Goal: Task Accomplishment & Management: Manage account settings

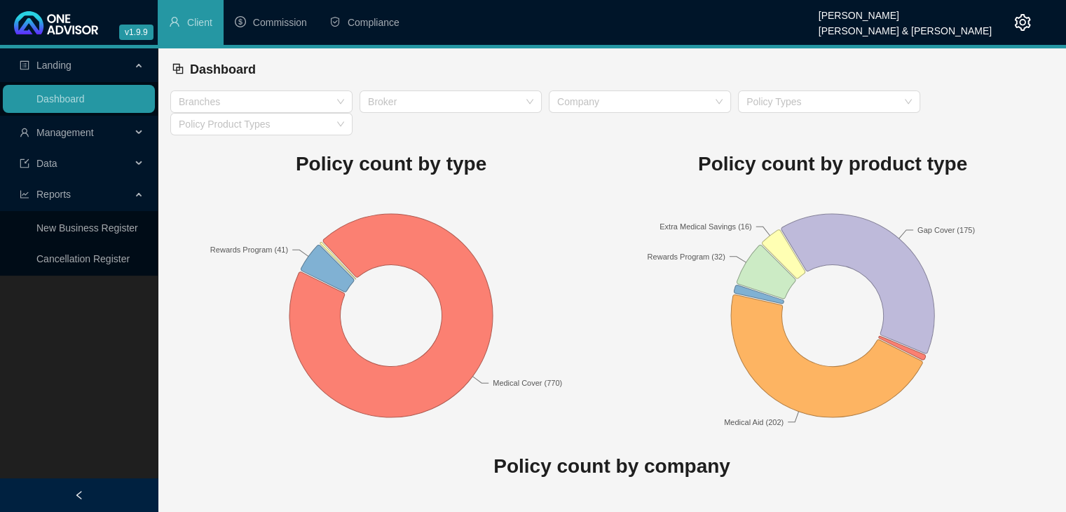
click at [142, 127] on div "Management" at bounding box center [79, 132] width 152 height 28
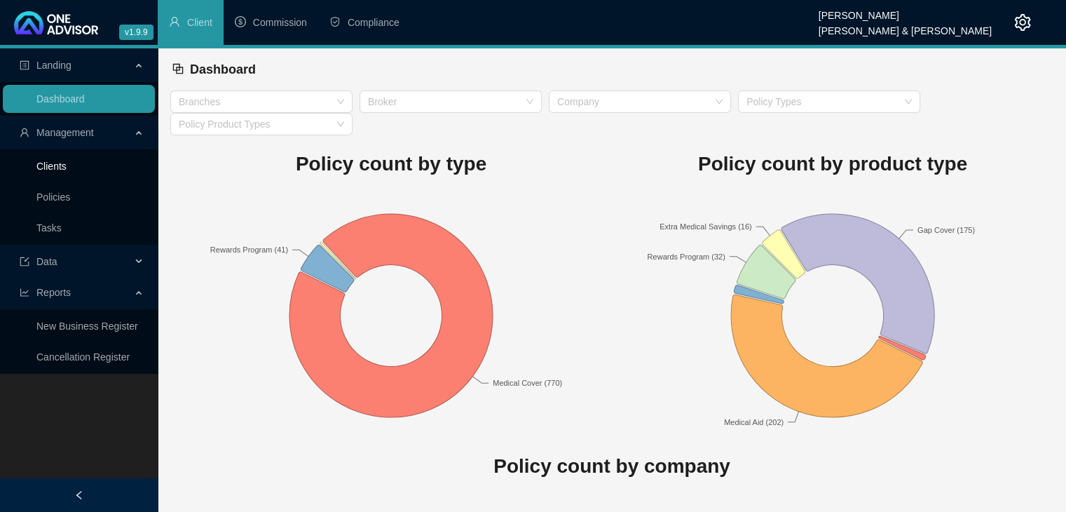
click at [67, 161] on link "Clients" at bounding box center [51, 166] width 30 height 11
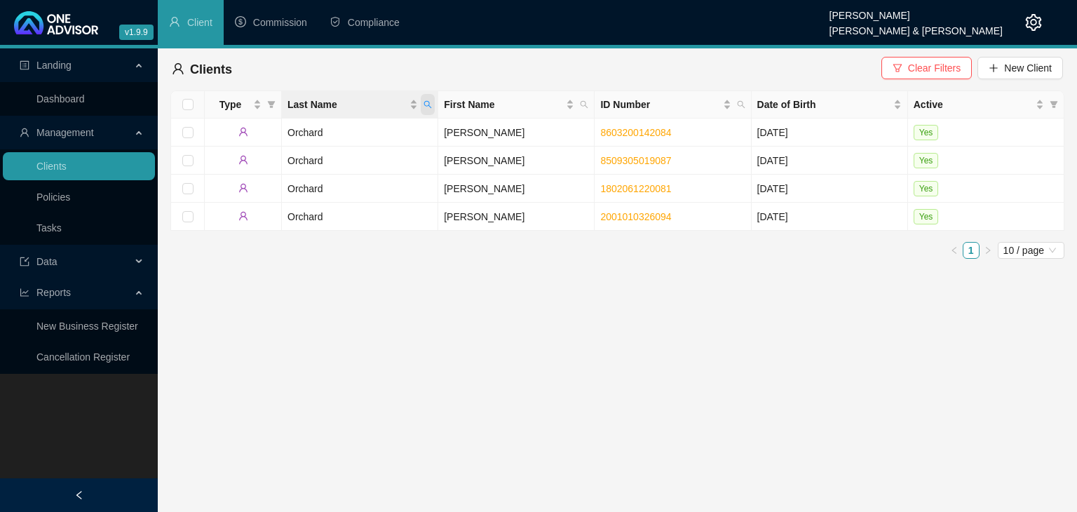
click at [431, 103] on icon "search" at bounding box center [427, 104] width 8 height 8
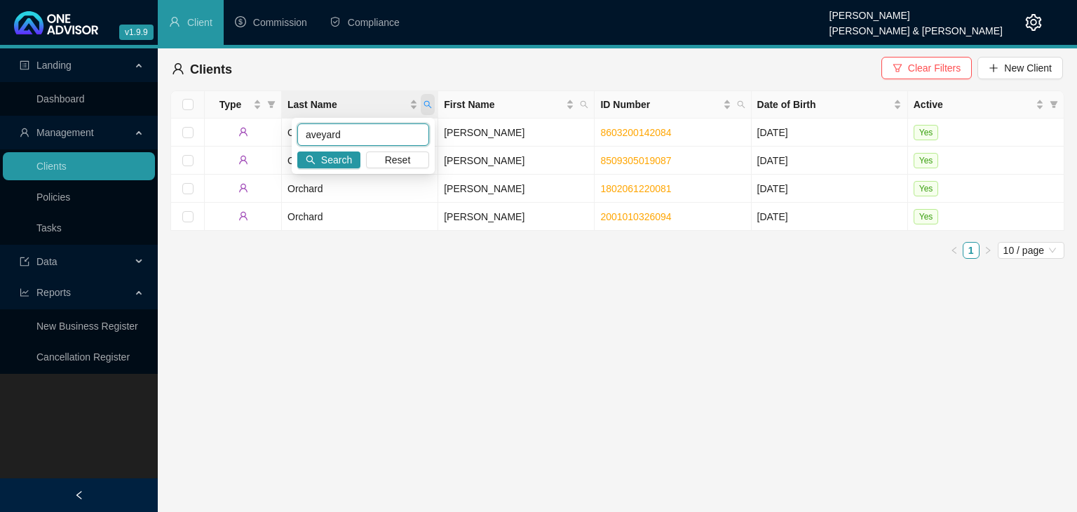
type input "aveyard"
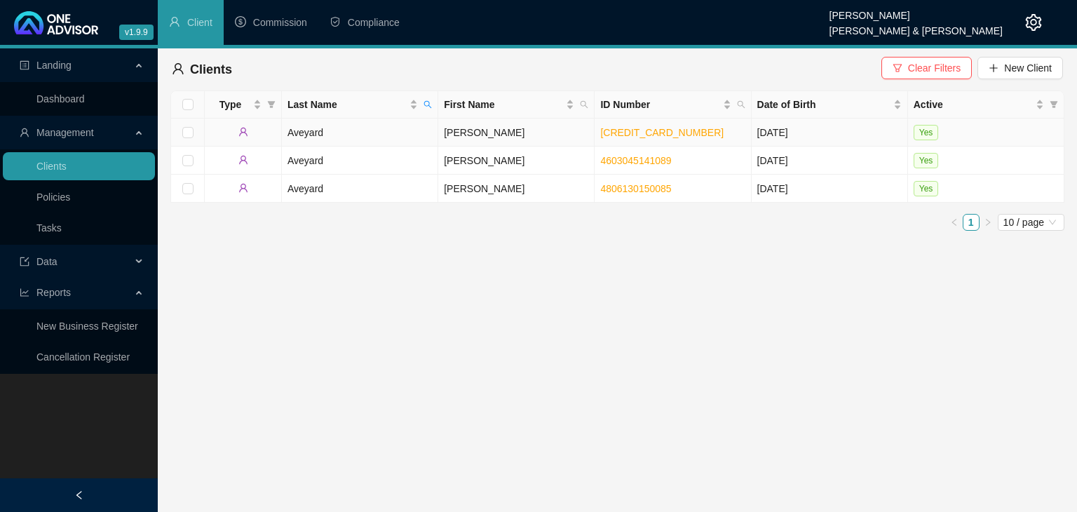
click at [484, 132] on td "[PERSON_NAME]" at bounding box center [516, 132] width 156 height 28
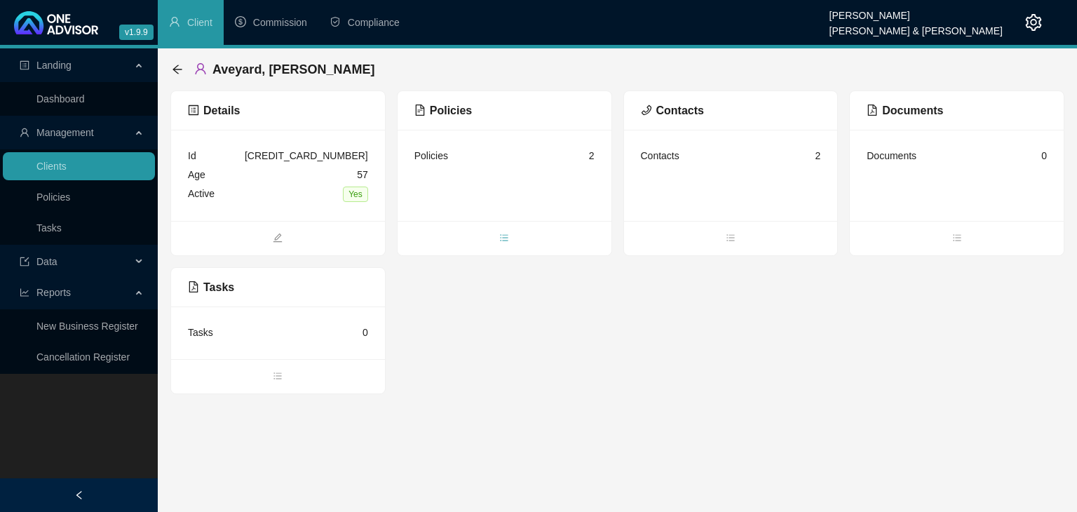
click at [507, 237] on icon "bars" at bounding box center [504, 238] width 10 height 10
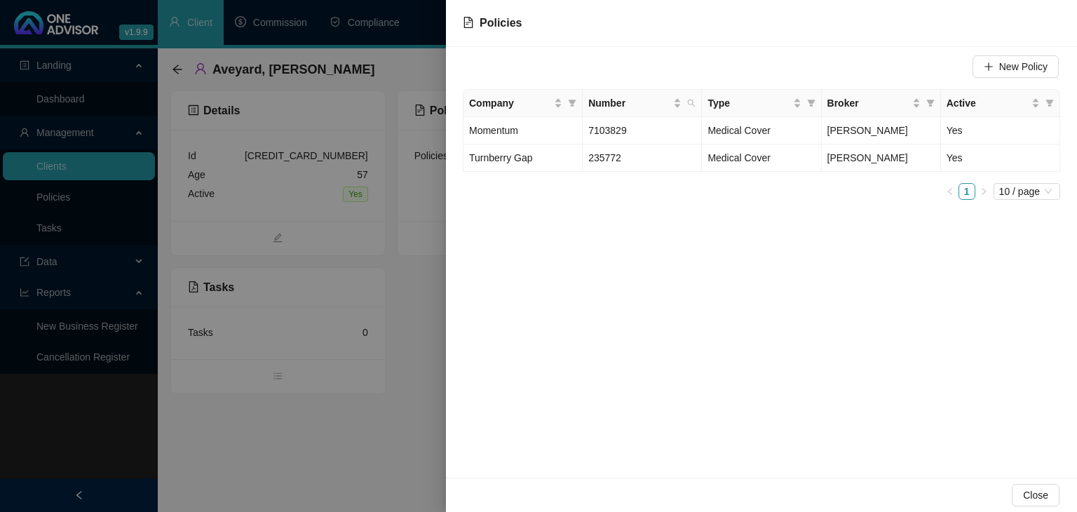
click at [425, 374] on div at bounding box center [538, 256] width 1077 height 512
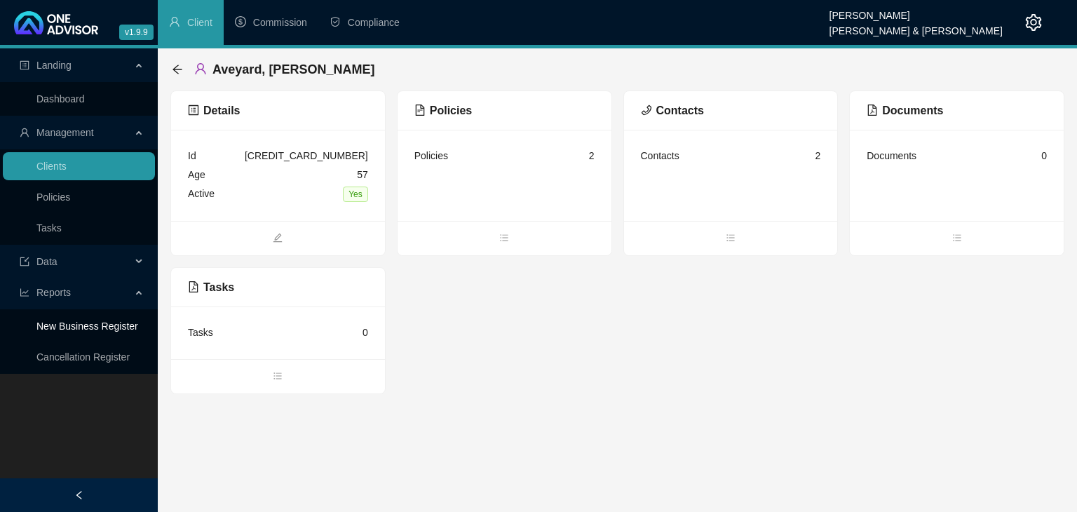
click at [91, 328] on link "New Business Register" at bounding box center [87, 325] width 102 height 11
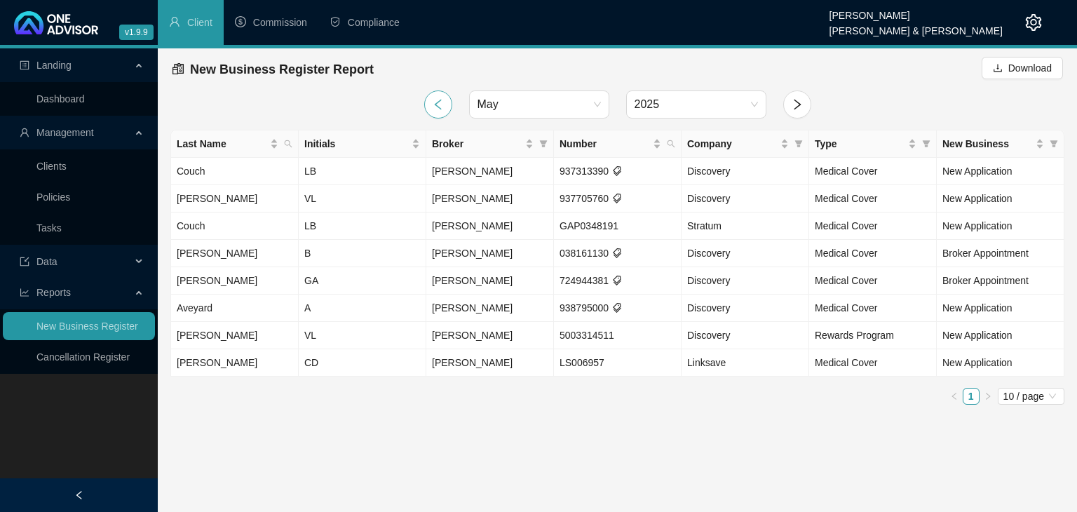
click at [439, 104] on icon "left" at bounding box center [438, 104] width 13 height 13
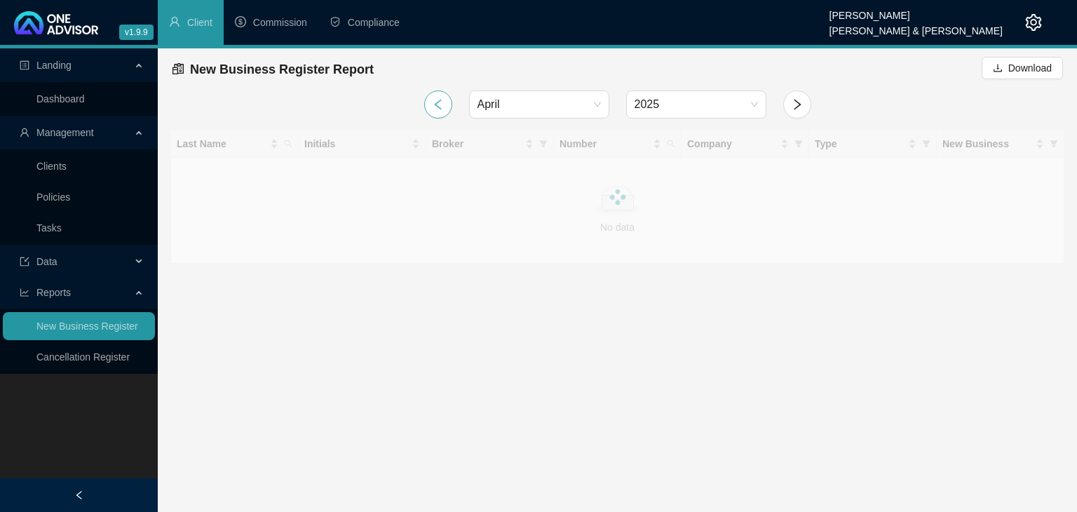
click at [438, 104] on icon "left" at bounding box center [438, 104] width 13 height 13
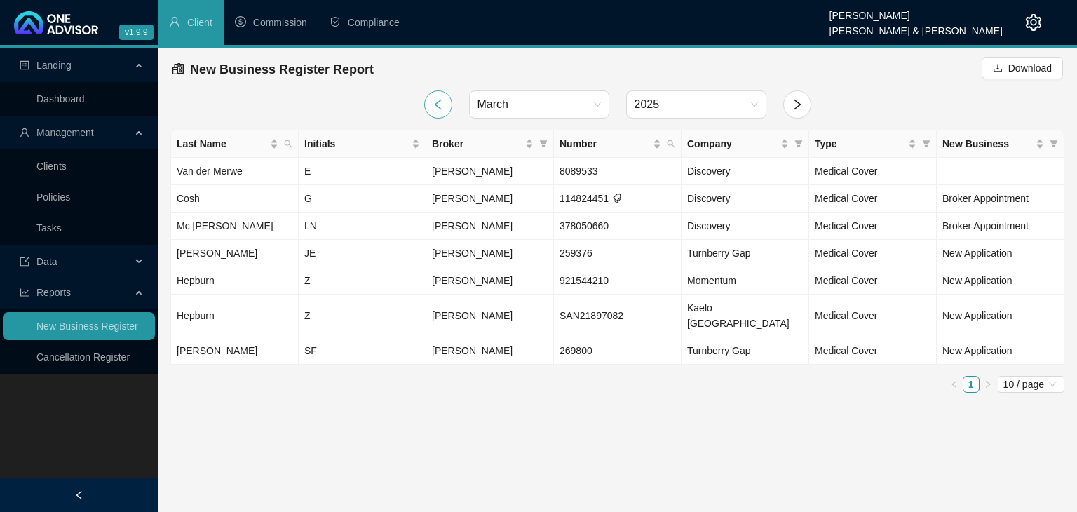
click at [438, 102] on icon "left" at bounding box center [438, 104] width 13 height 13
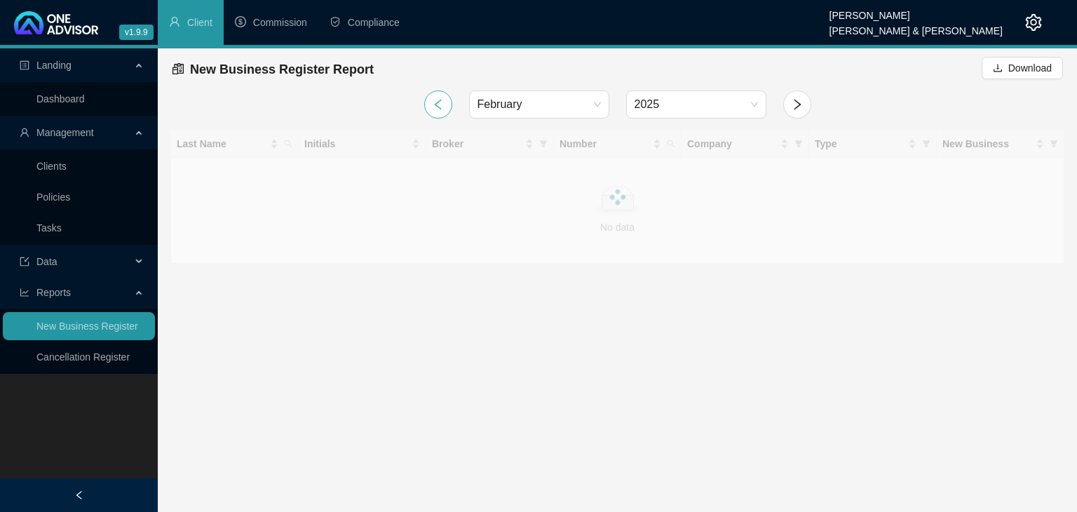
click at [438, 102] on icon "left" at bounding box center [438, 104] width 13 height 13
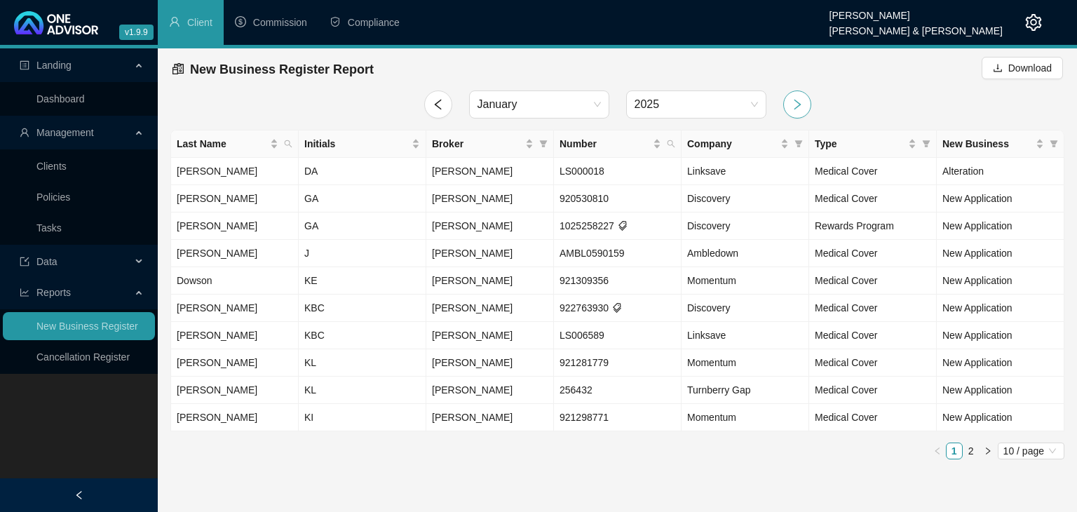
click at [793, 109] on icon "right" at bounding box center [797, 104] width 13 height 13
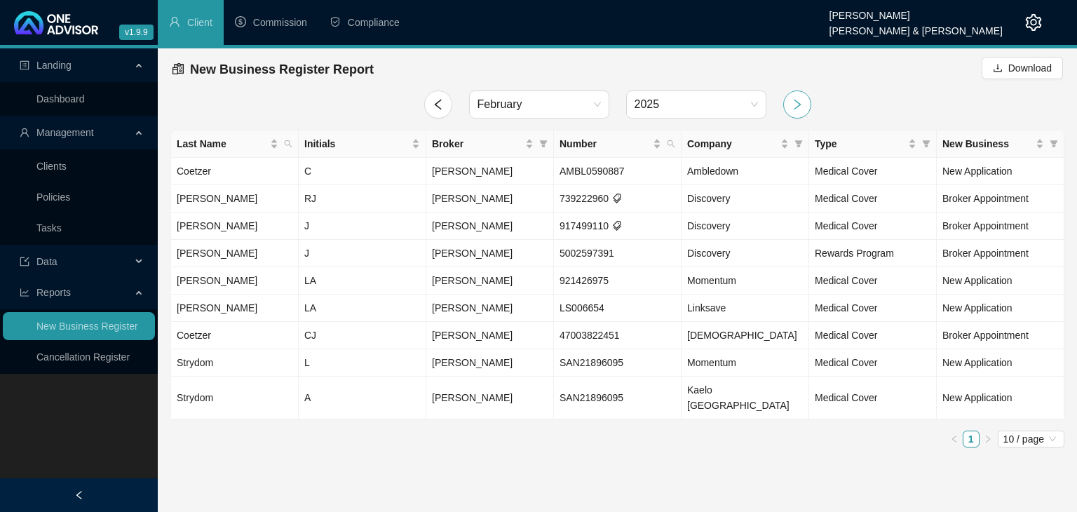
click at [793, 109] on icon "right" at bounding box center [797, 104] width 13 height 13
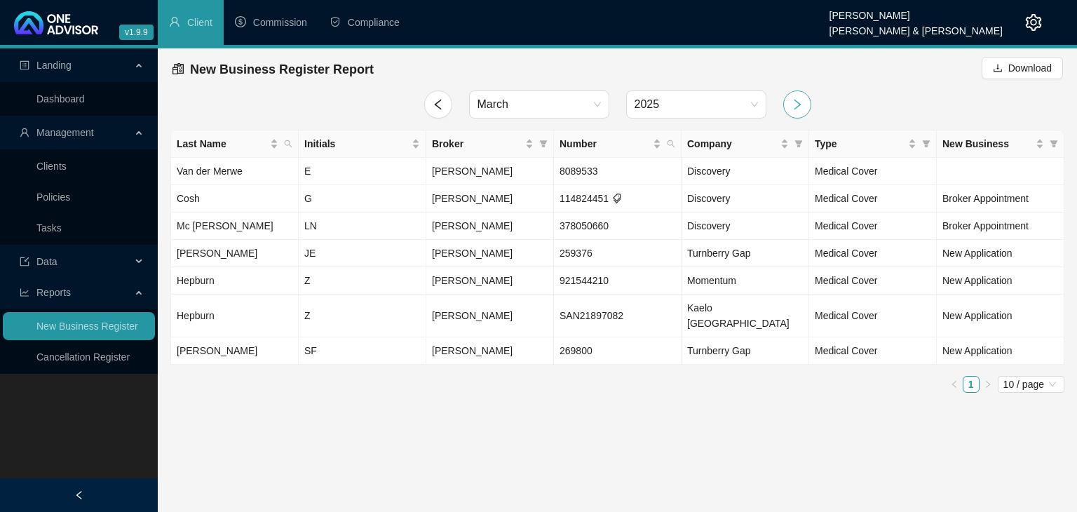
click at [793, 109] on icon "right" at bounding box center [797, 104] width 13 height 13
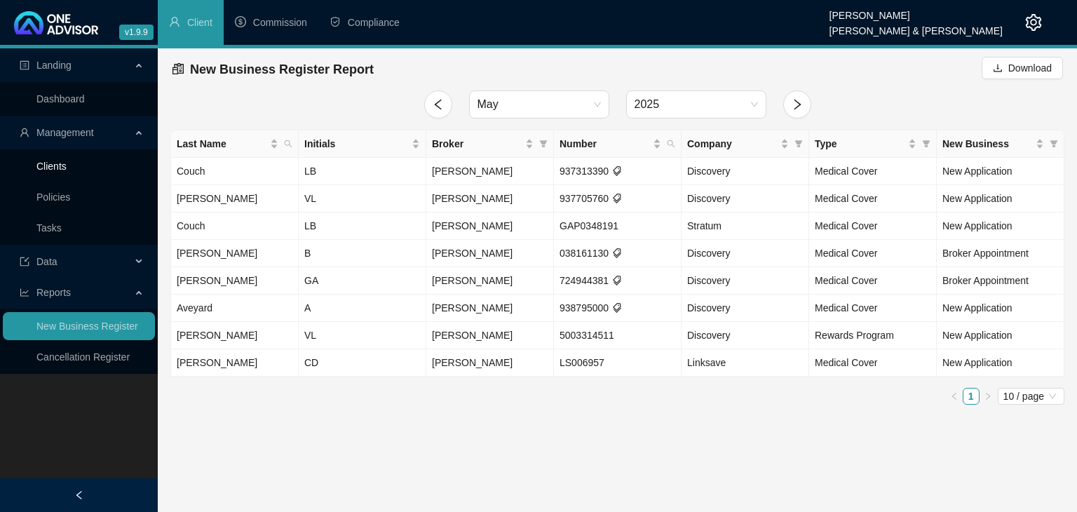
click at [67, 170] on link "Clients" at bounding box center [51, 166] width 30 height 11
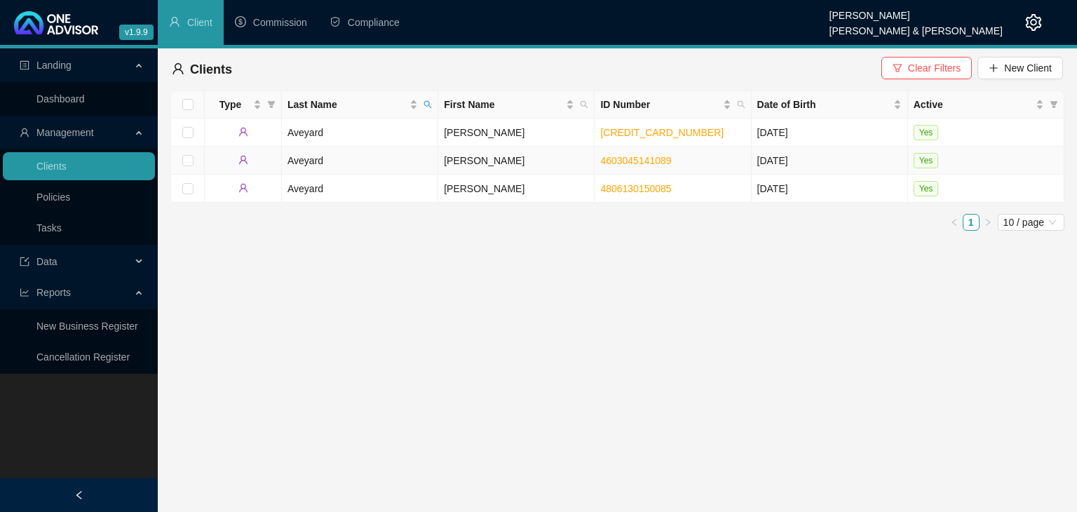
click at [359, 158] on td "Aveyard" at bounding box center [360, 160] width 156 height 28
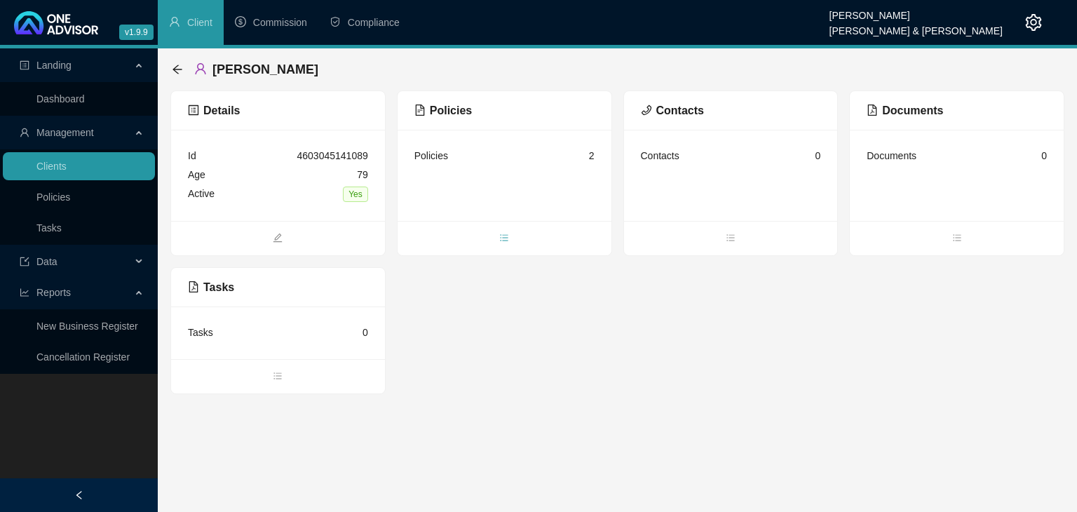
click at [510, 239] on span "bars" at bounding box center [504, 238] width 214 height 15
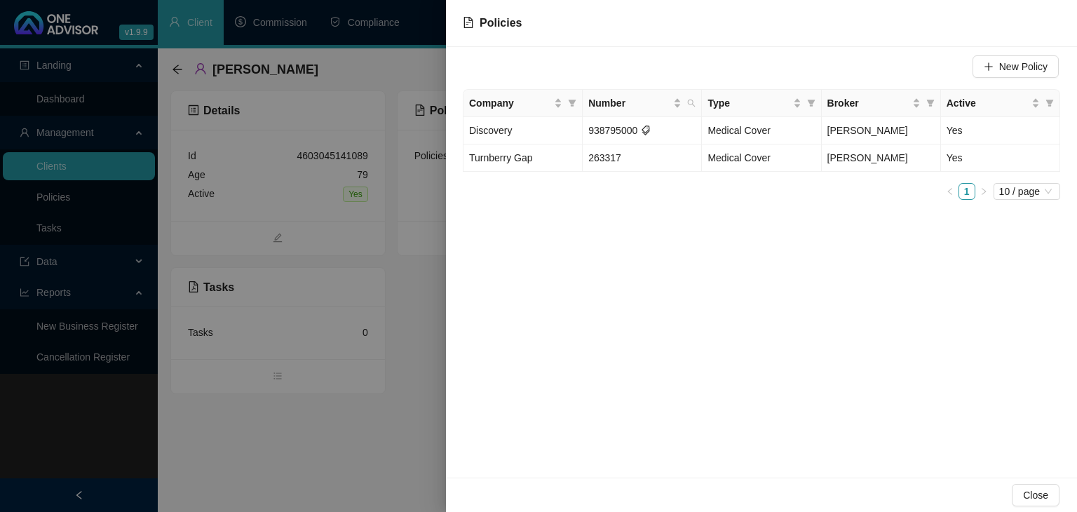
click at [664, 395] on div "New Policy Company Number Type Broker Active Discovery 938795000 Medical Cover …" at bounding box center [761, 262] width 631 height 430
click at [370, 463] on div at bounding box center [538, 256] width 1077 height 512
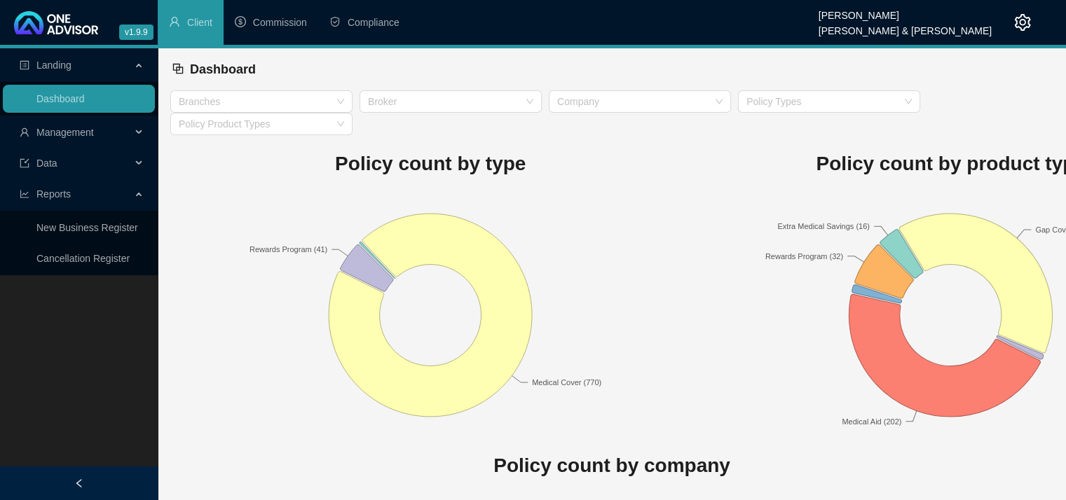
click at [1024, 29] on icon "setting" at bounding box center [1023, 22] width 16 height 17
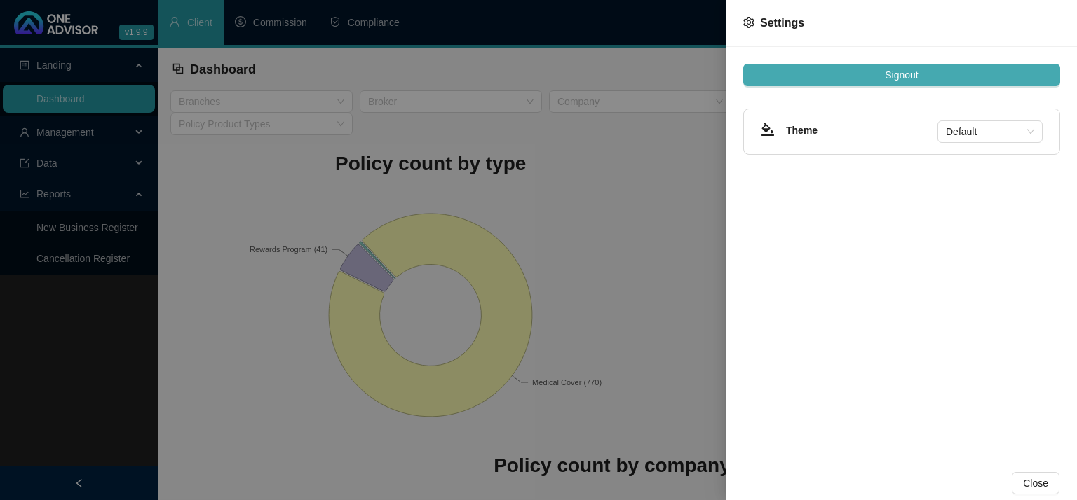
click at [918, 71] on button "Signout" at bounding box center [901, 75] width 317 height 22
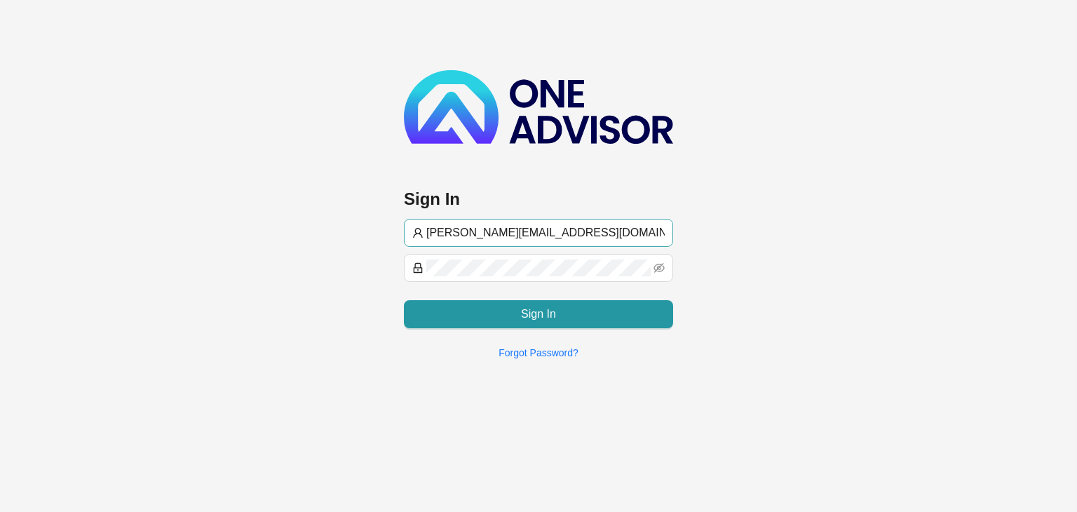
click at [455, 231] on input "gavin@lifeplanbrokers.co.za" at bounding box center [545, 232] width 238 height 17
type input "admin@lifeplanbrokers.co.za"
